Goal: Book appointment/travel/reservation

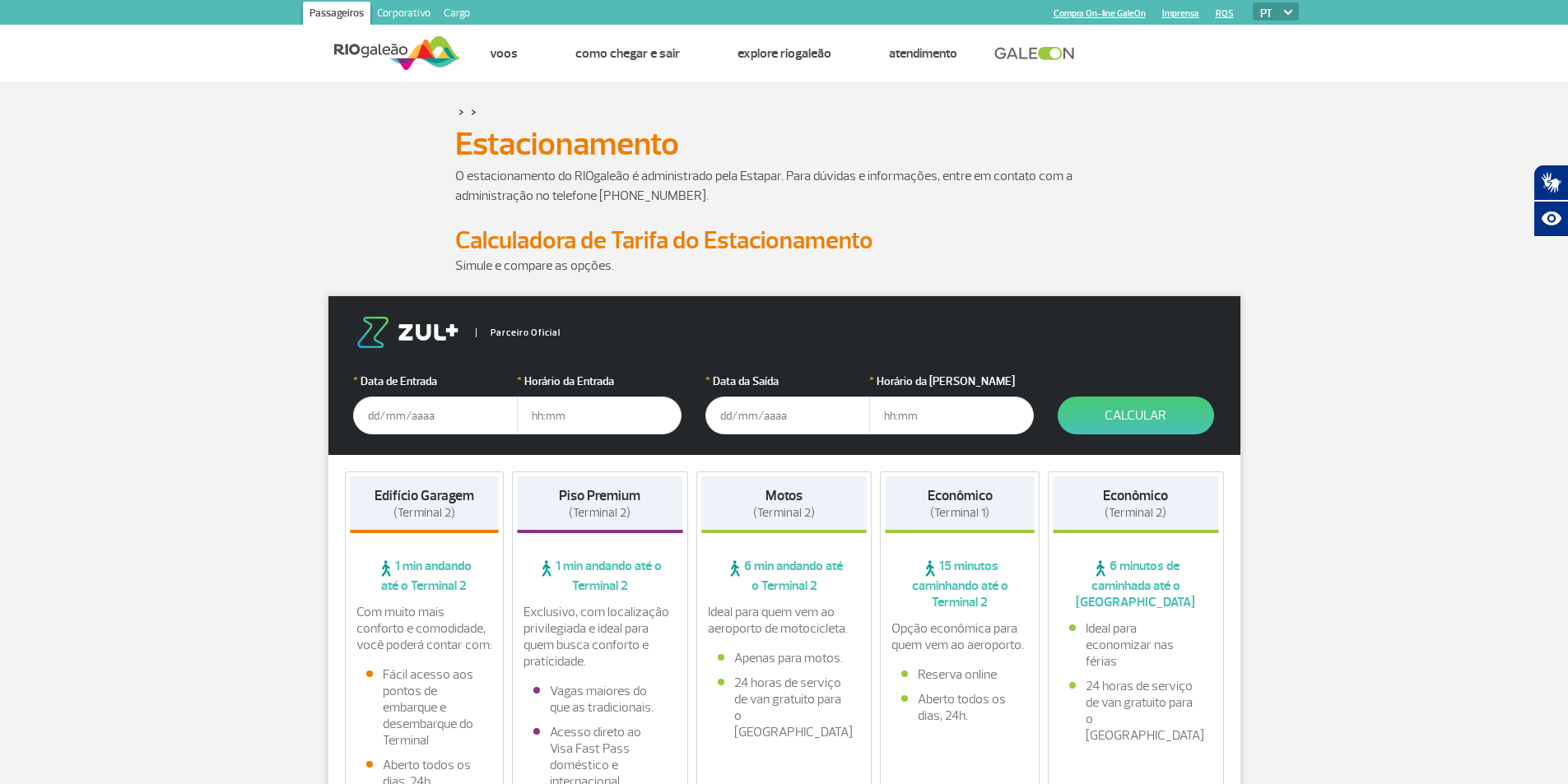
click at [426, 419] on input "text" at bounding box center [435, 415] width 165 height 38
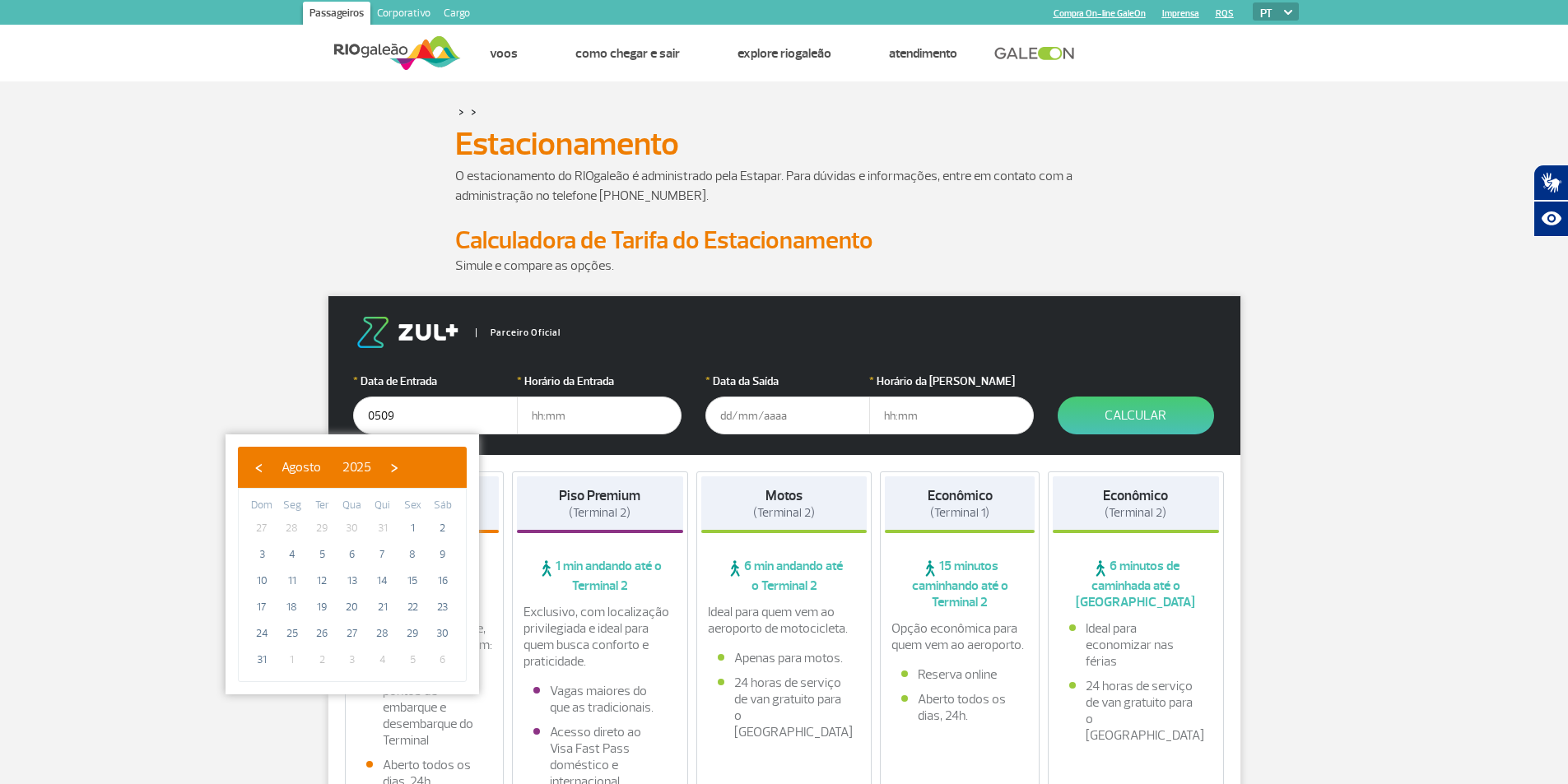
type input "[DATE]"
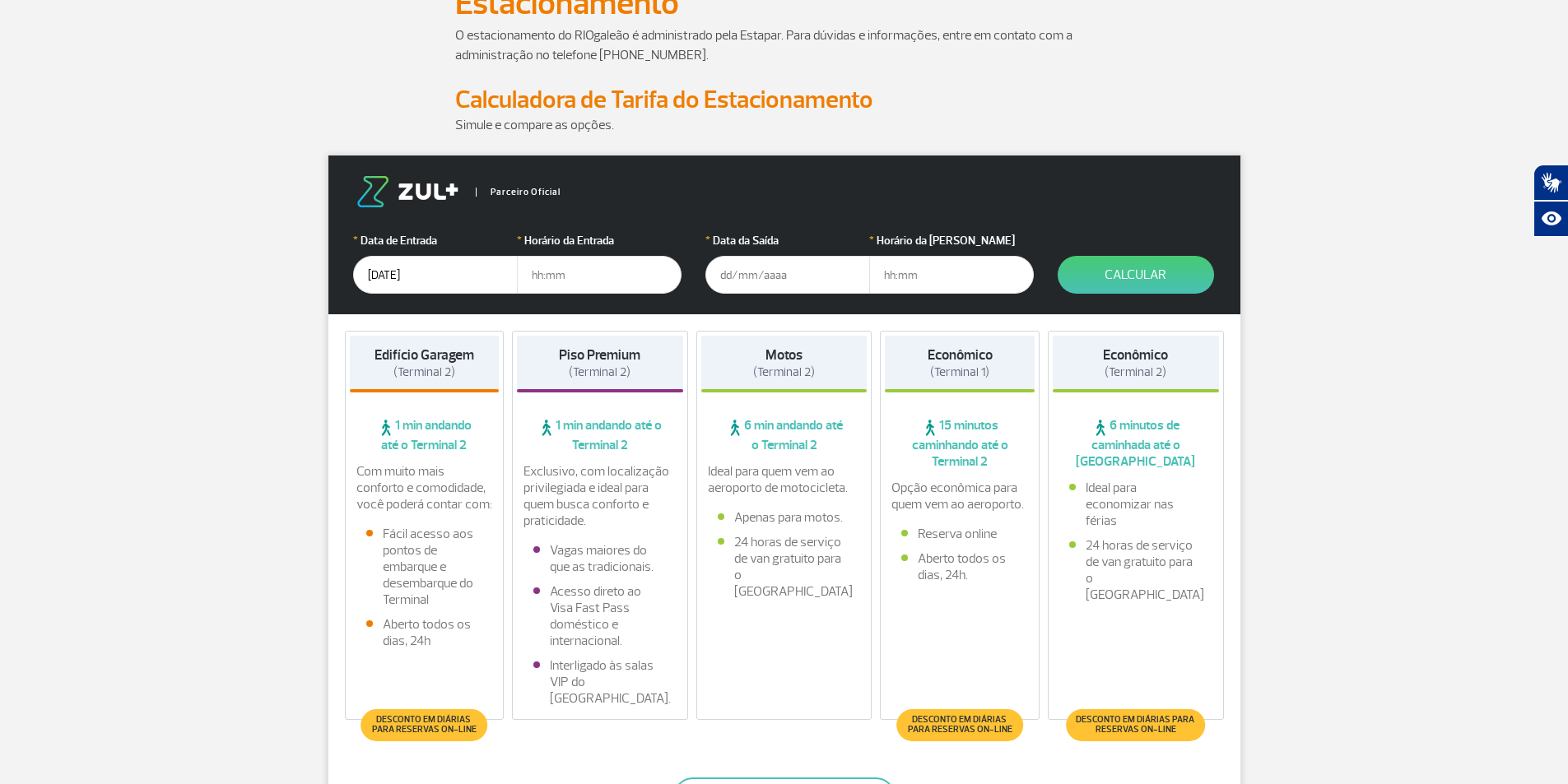
scroll to position [147, 0]
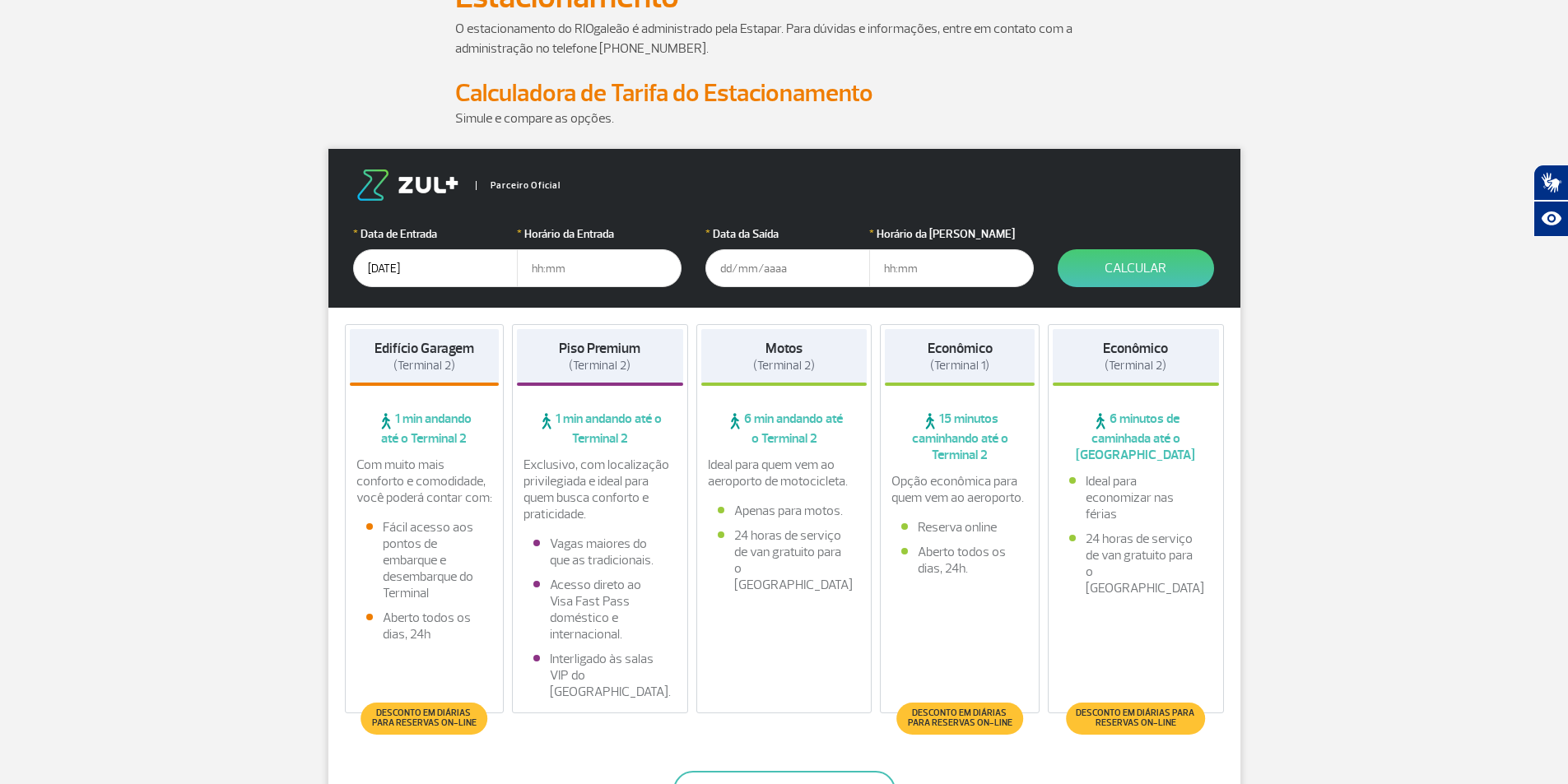
click at [570, 271] on input "text" at bounding box center [599, 268] width 165 height 38
type input "08:00"
click at [720, 268] on input "text" at bounding box center [788, 268] width 165 height 38
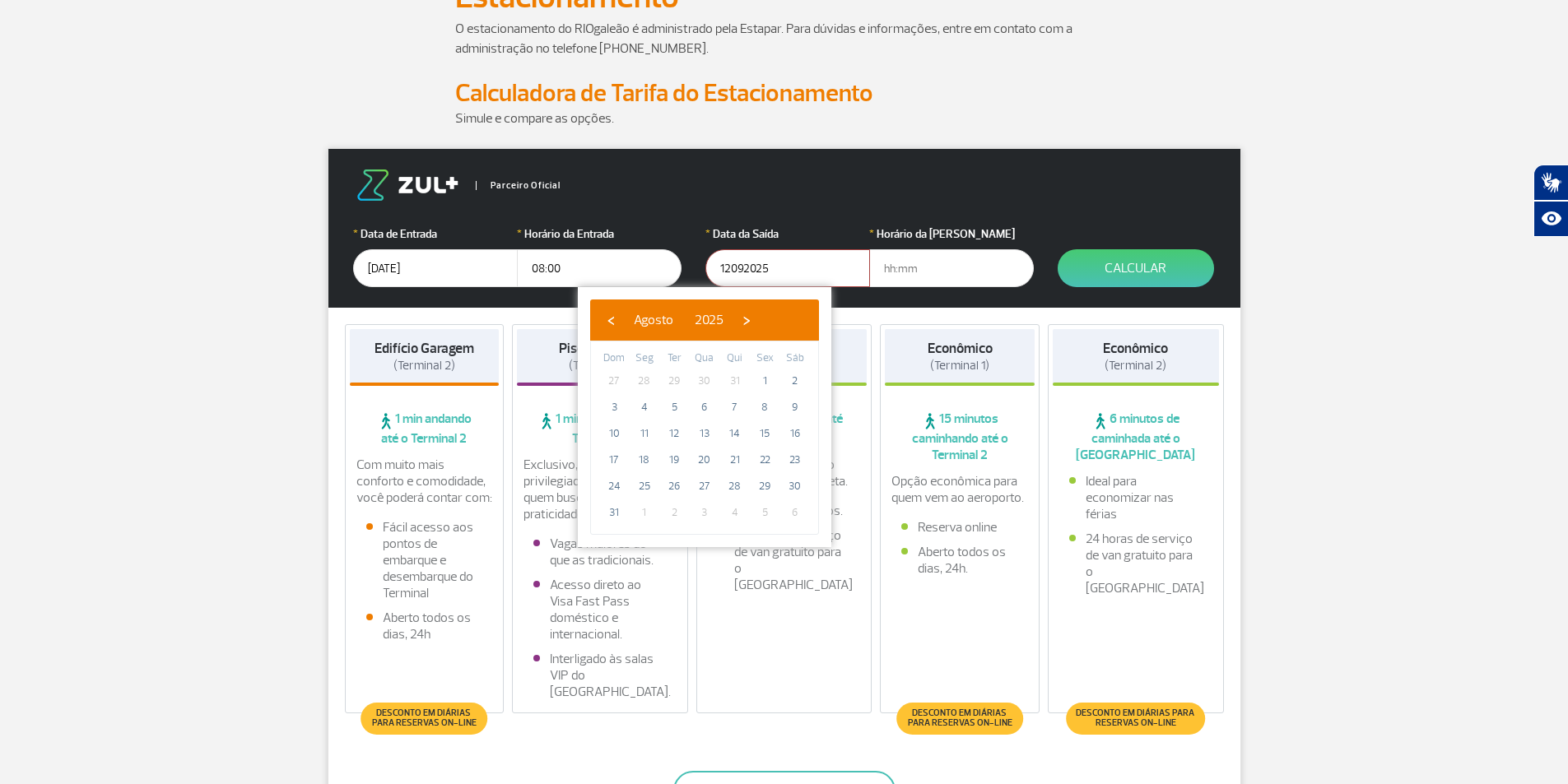
type input "[DATE]"
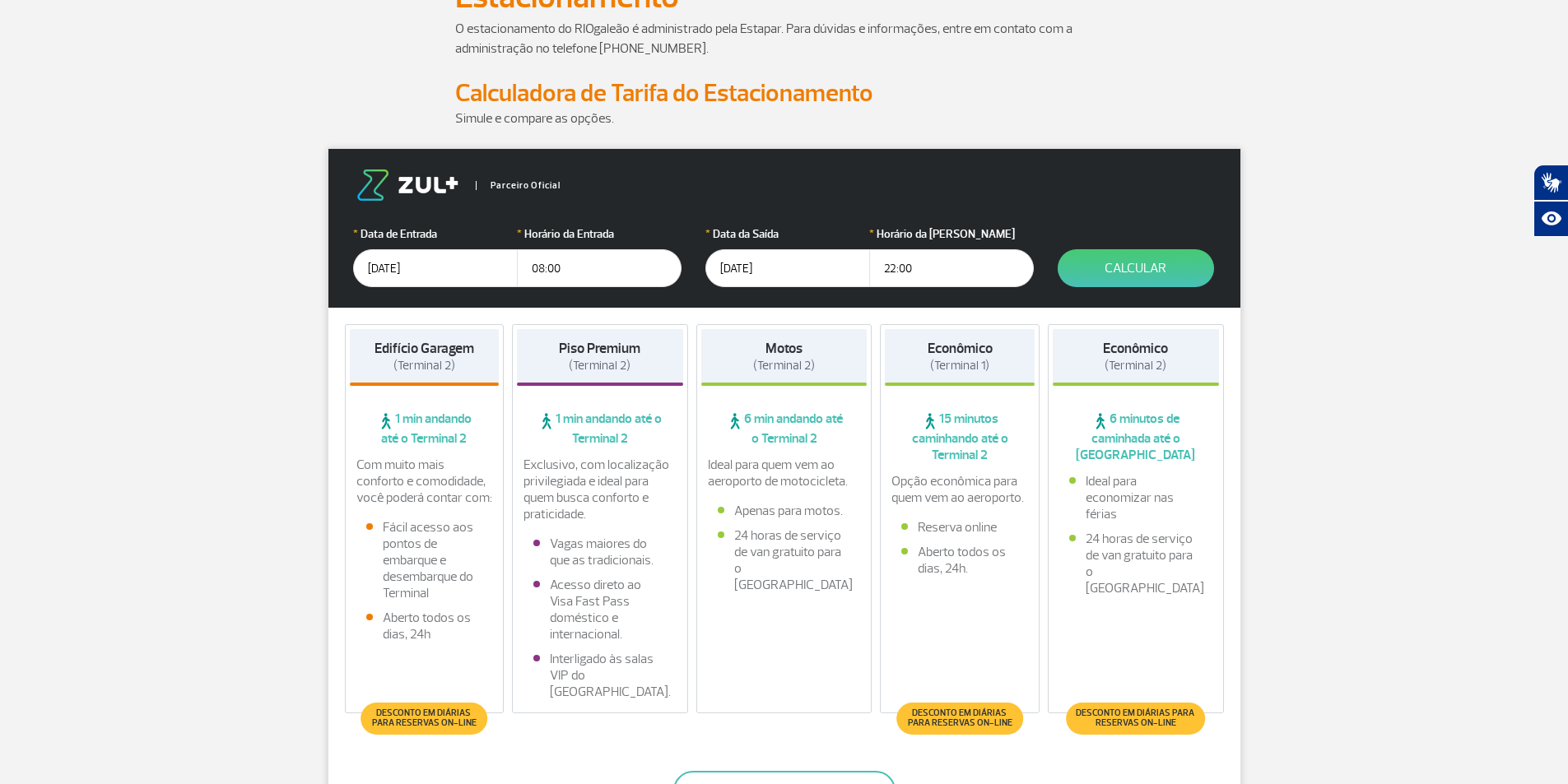
type input "22:00"
click at [1130, 267] on button "Calcular" at bounding box center [1136, 268] width 156 height 38
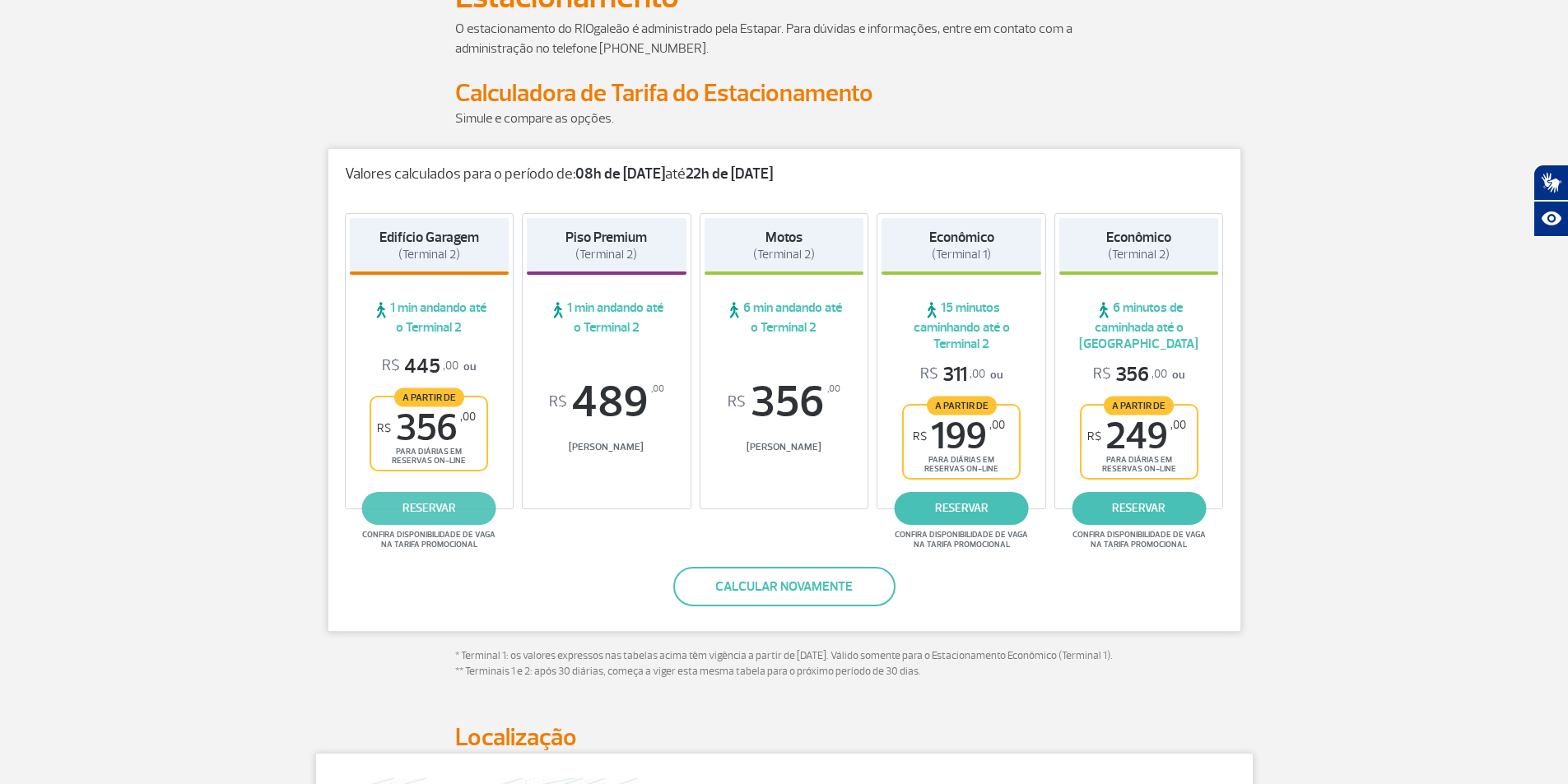
click at [425, 507] on link "reservar" at bounding box center [429, 508] width 134 height 33
